Goal: Task Accomplishment & Management: Use online tool/utility

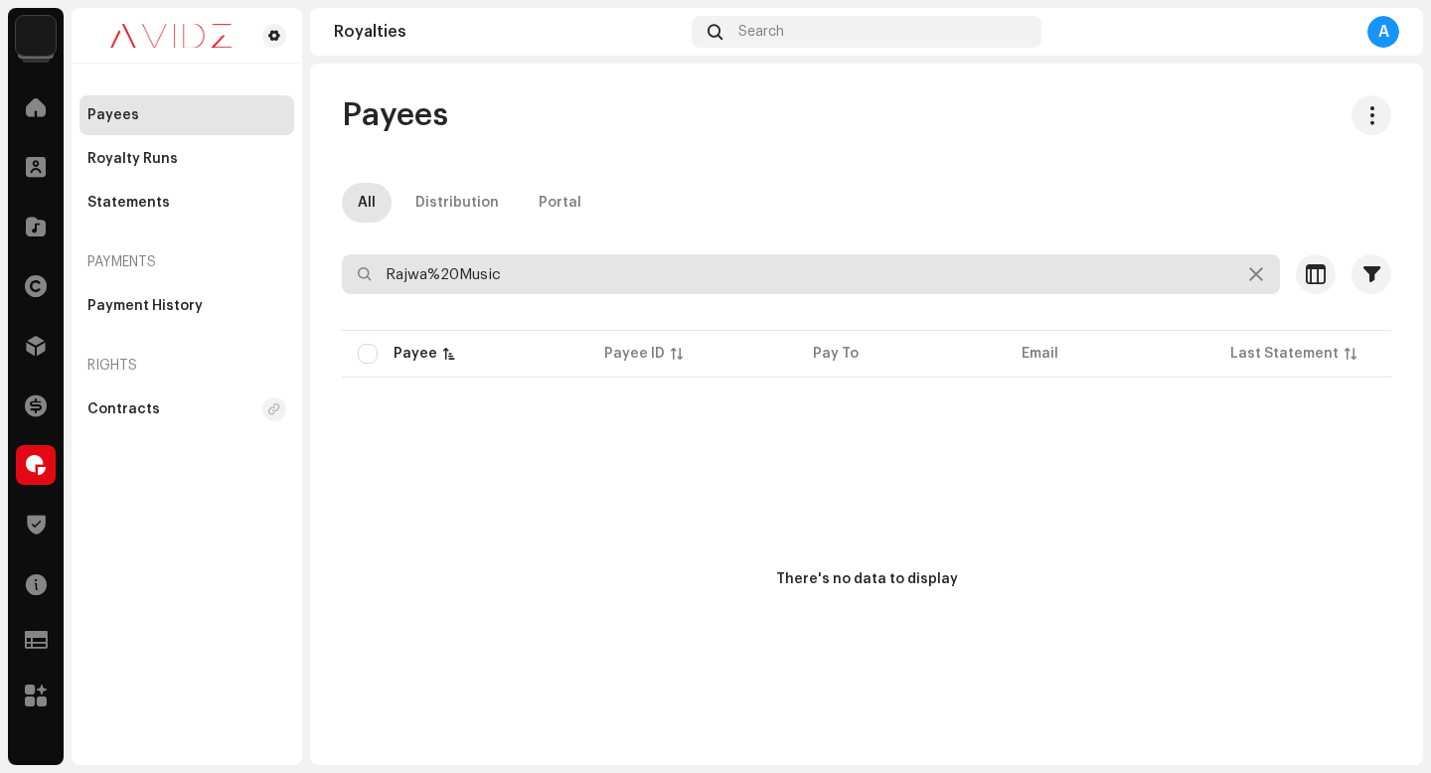
click at [519, 261] on input "Rajwa%20Music" at bounding box center [811, 274] width 938 height 40
click at [519, 267] on input "Rajwa%20Music" at bounding box center [811, 274] width 938 height 40
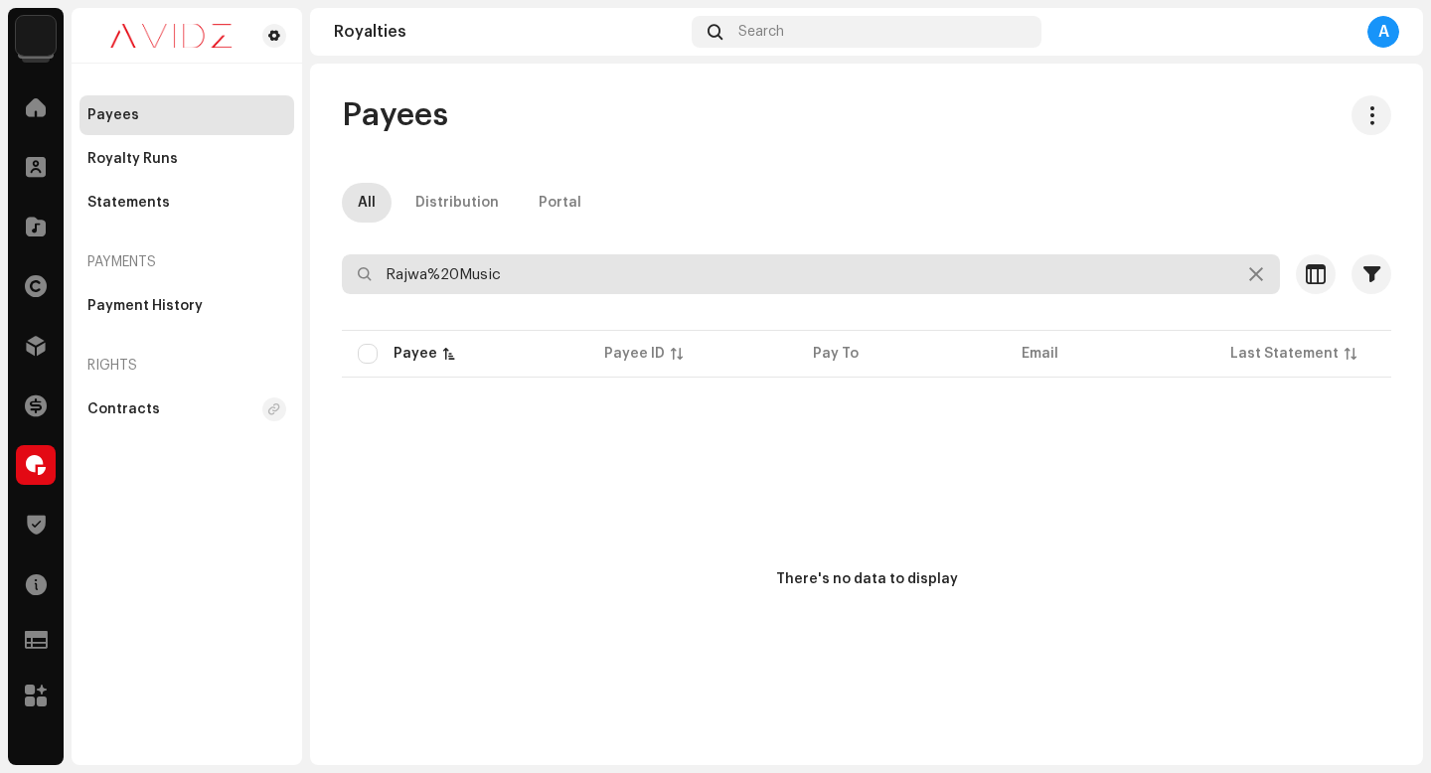
click at [519, 267] on input "Rajwa%20Music" at bounding box center [811, 274] width 938 height 40
type input "r"
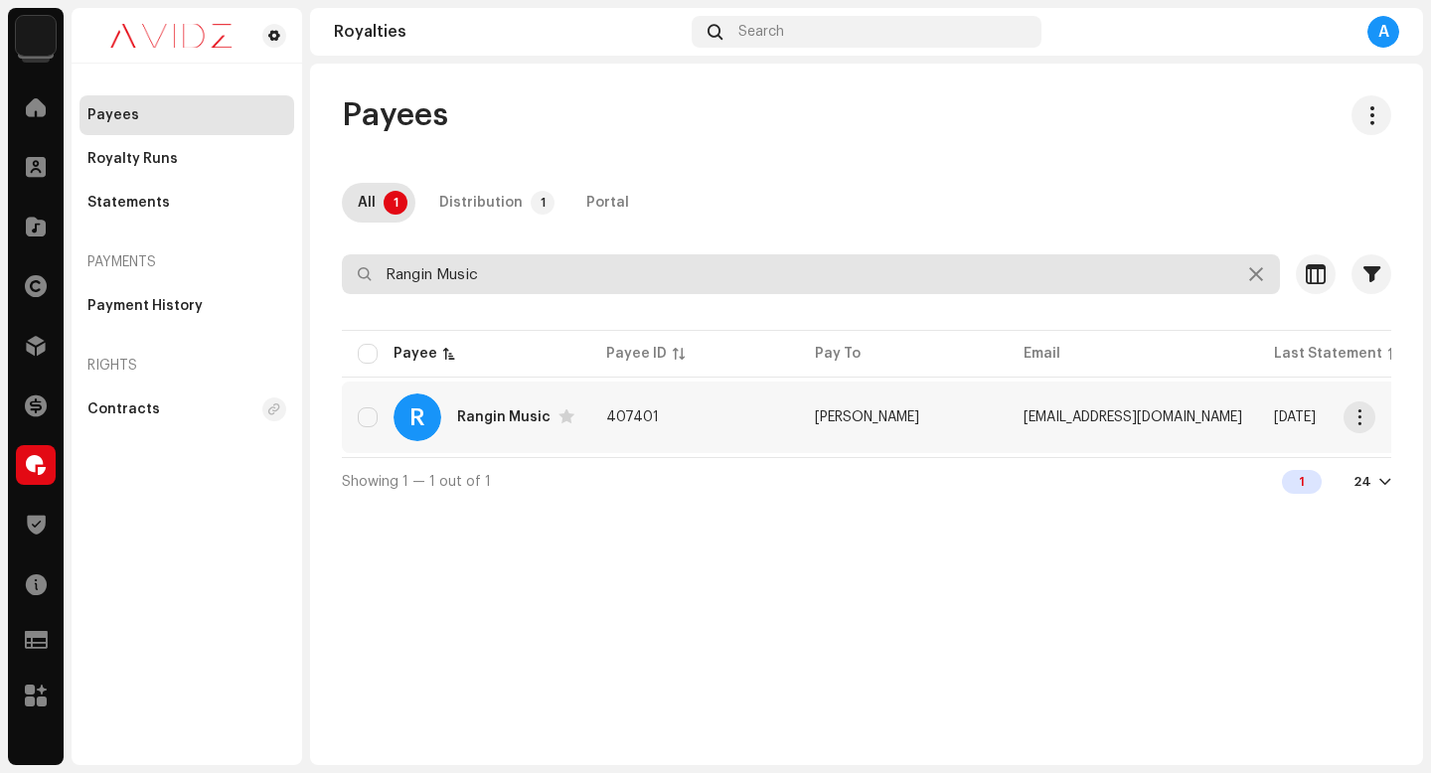
type input "Rangin Music"
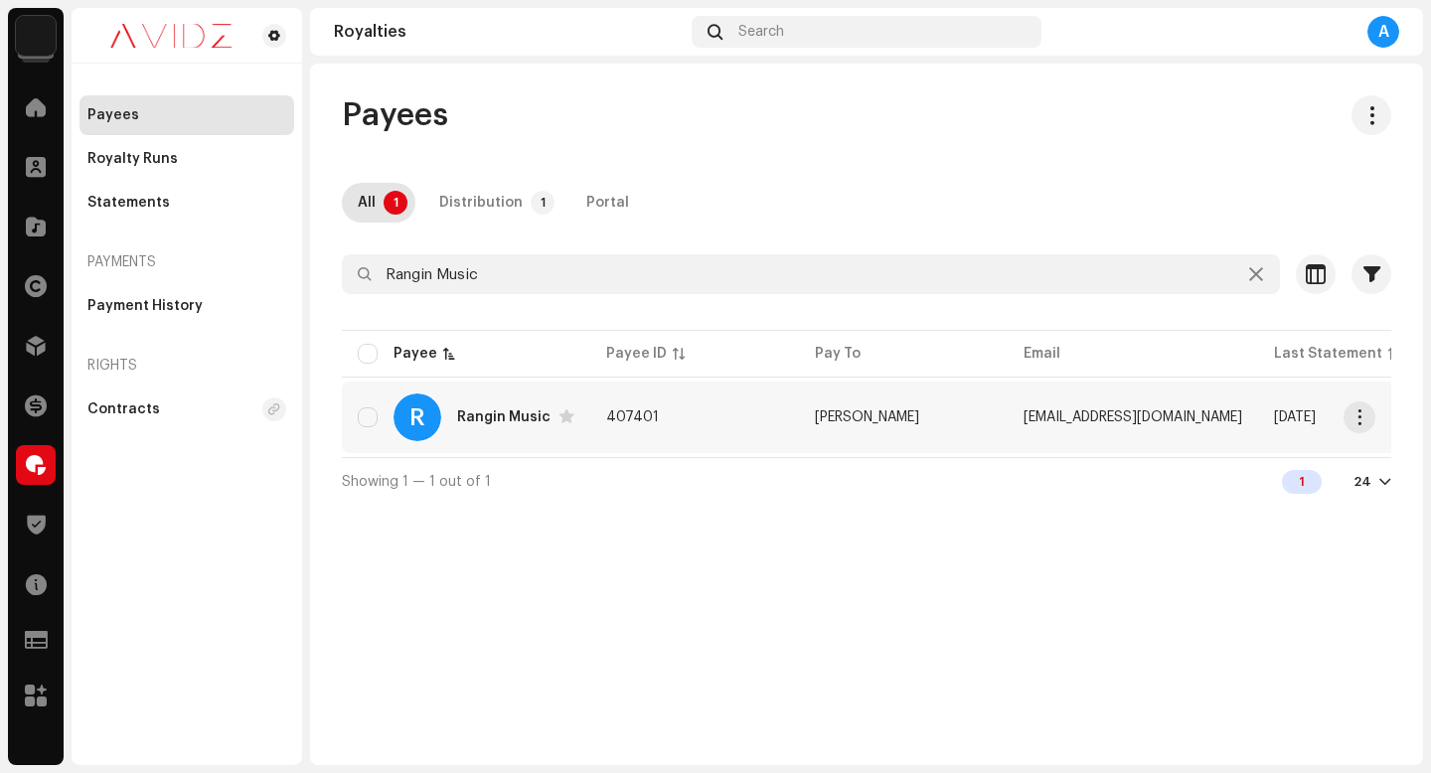
click at [1344, 425] on re-m-actions-button at bounding box center [1360, 418] width 32 height 32
click at [1360, 420] on span "button" at bounding box center [1360, 417] width 15 height 16
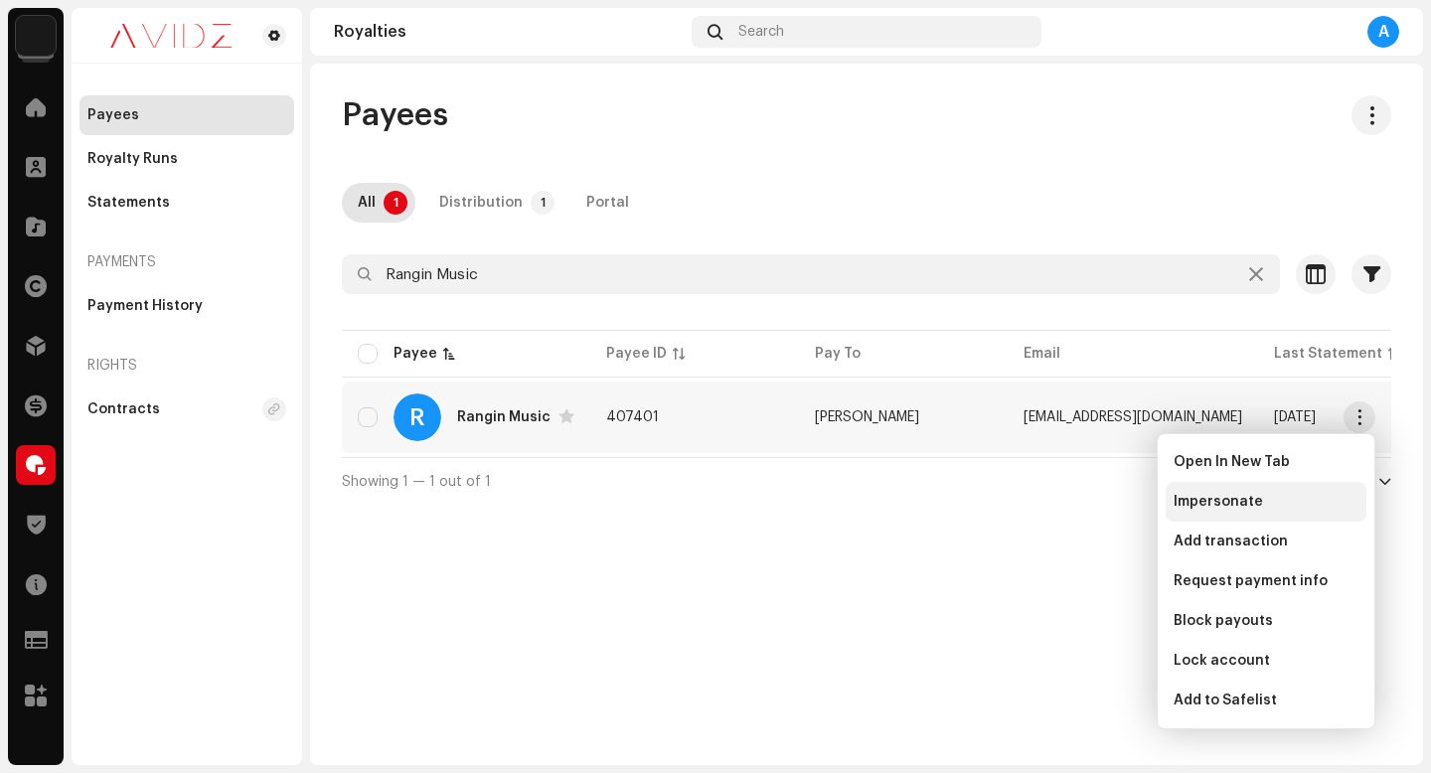
click at [1313, 498] on div "Impersonate" at bounding box center [1266, 502] width 185 height 16
